Goal: Transaction & Acquisition: Subscribe to service/newsletter

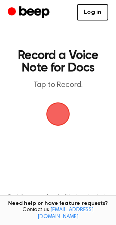
click at [95, 16] on link "Log in" at bounding box center [92, 12] width 31 height 16
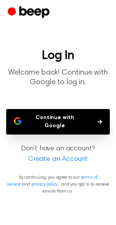
click at [81, 119] on button "Continue with Google" at bounding box center [58, 122] width 104 height 26
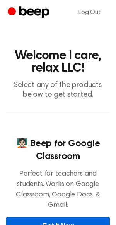
click at [62, 217] on link "Get It Now" at bounding box center [58, 226] width 104 height 18
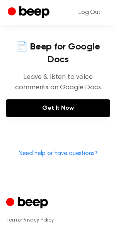
scroll to position [358, 0]
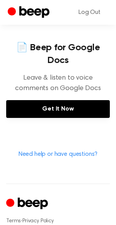
click at [72, 100] on link "Get It Now" at bounding box center [58, 109] width 104 height 18
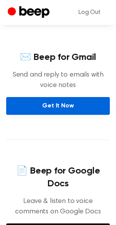
scroll to position [234, 0]
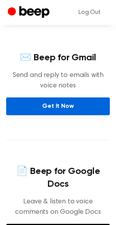
click at [77, 98] on link "Get It Now" at bounding box center [58, 107] width 104 height 18
